Goal: Task Accomplishment & Management: Use online tool/utility

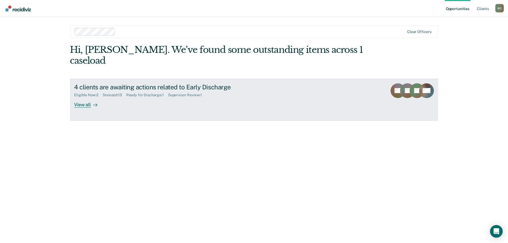
click at [77, 97] on div "View all" at bounding box center [89, 102] width 30 height 10
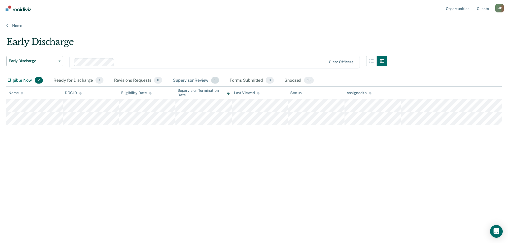
click at [206, 82] on div "Supervisor Review 1" at bounding box center [196, 81] width 48 height 12
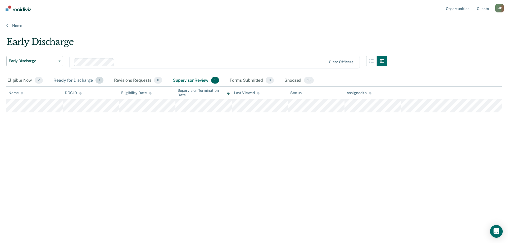
click at [84, 81] on div "Ready for Discharge 1" at bounding box center [78, 81] width 52 height 12
click at [196, 81] on div "Supervisor Review 1" at bounding box center [196, 81] width 48 height 12
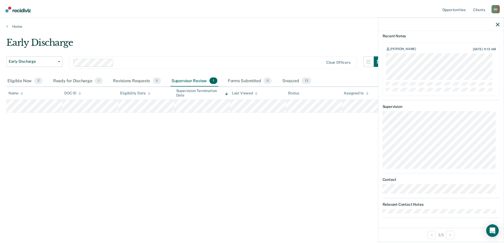
scroll to position [89, 0]
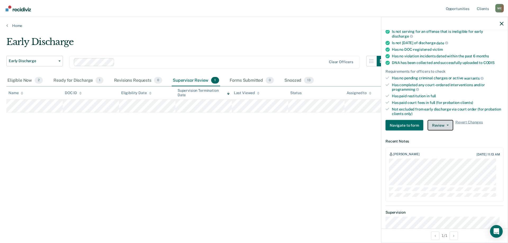
click at [444, 126] on button "Review" at bounding box center [440, 125] width 26 height 11
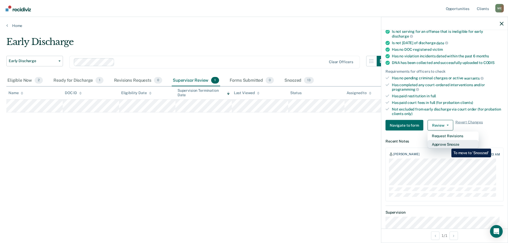
click at [447, 145] on button "Approve Snooze" at bounding box center [452, 144] width 51 height 8
